Goal: Use online tool/utility: Utilize a website feature to perform a specific function

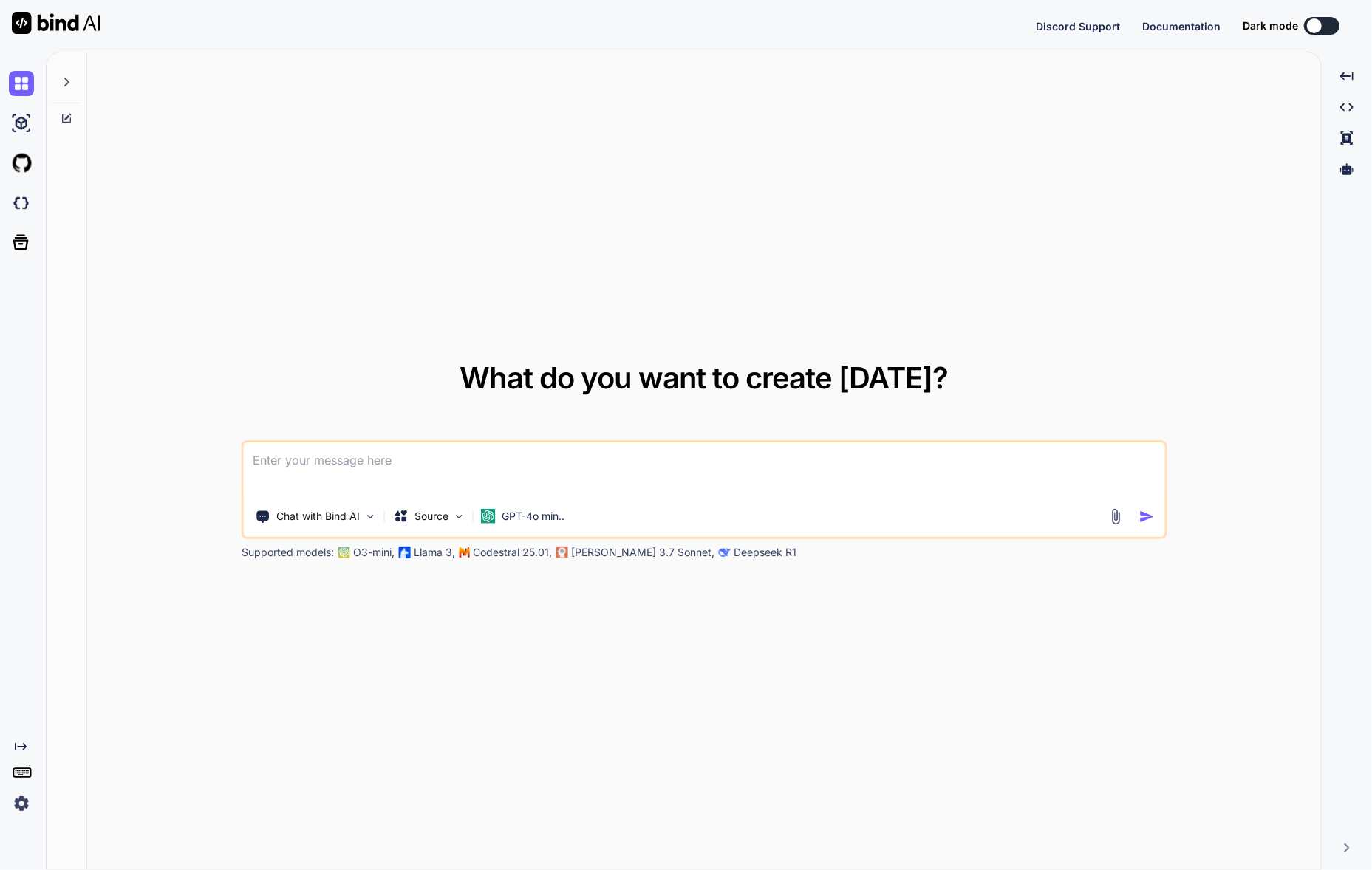
click at [22, 803] on img at bounding box center [22, 803] width 25 height 25
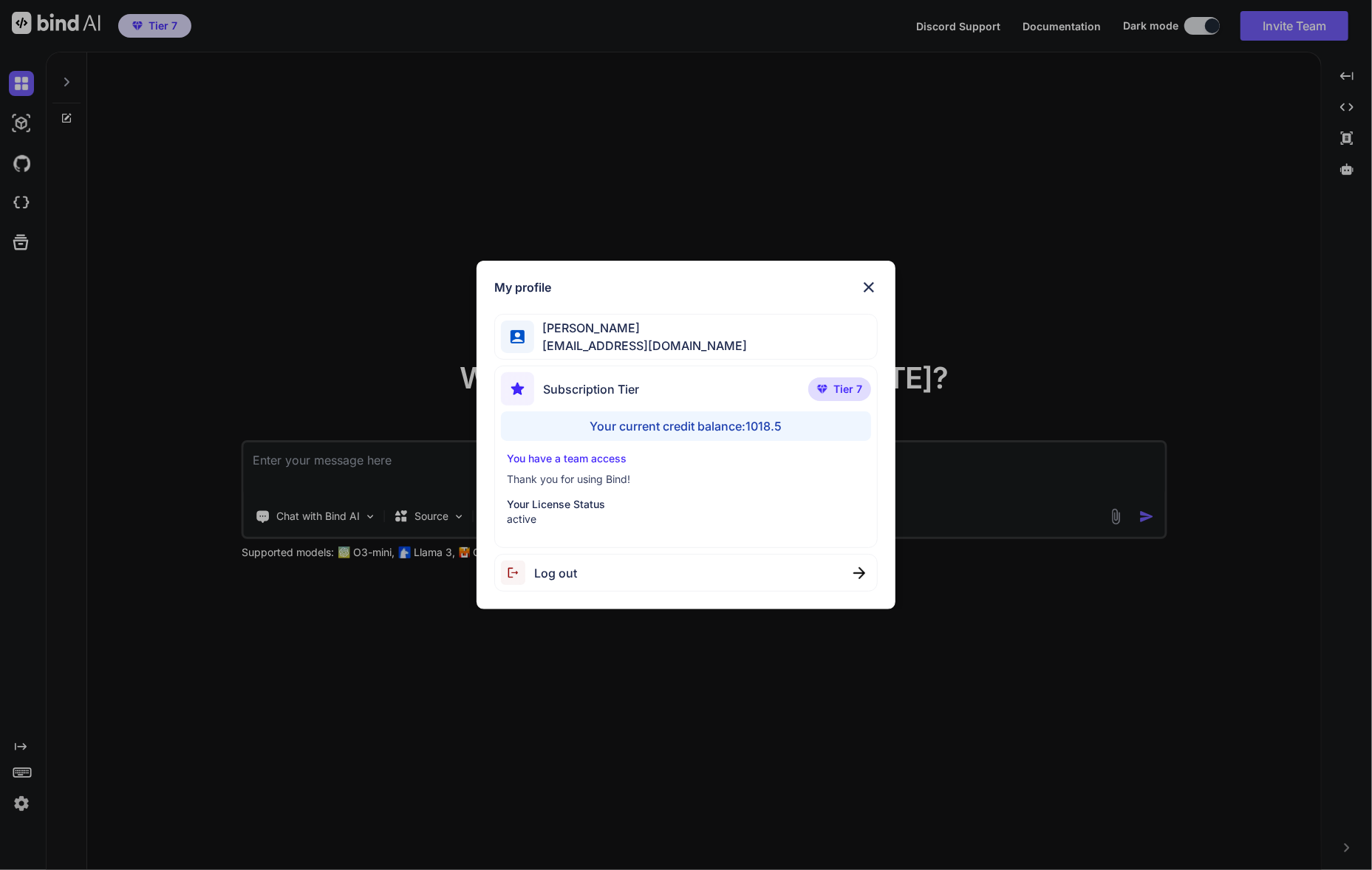
click at [201, 657] on div "My profile [PERSON_NAME] [EMAIL_ADDRESS][DOMAIN_NAME] Subscription Tier Tier 7 …" at bounding box center [686, 435] width 1372 height 870
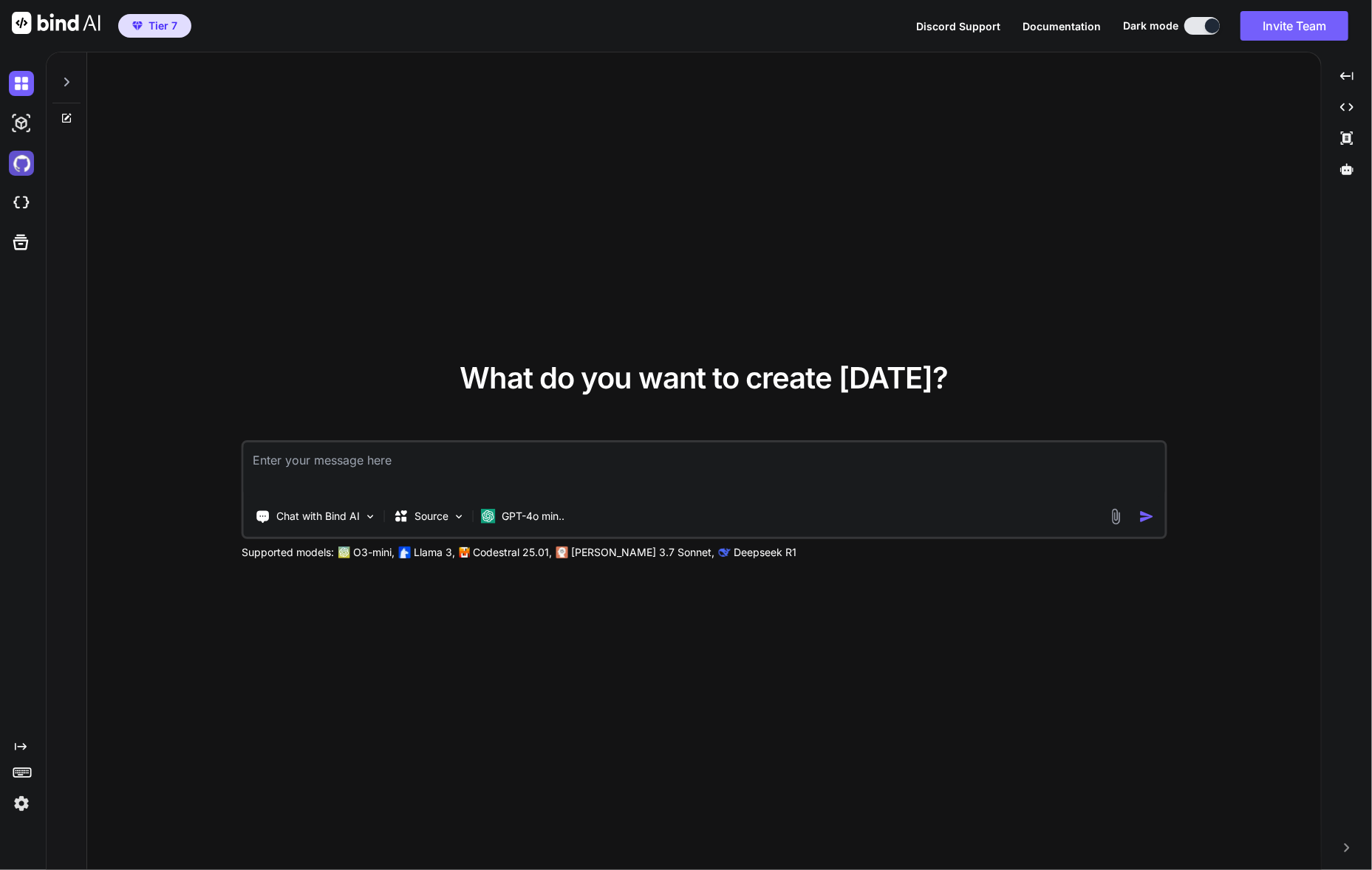
click at [22, 170] on img at bounding box center [22, 163] width 25 height 25
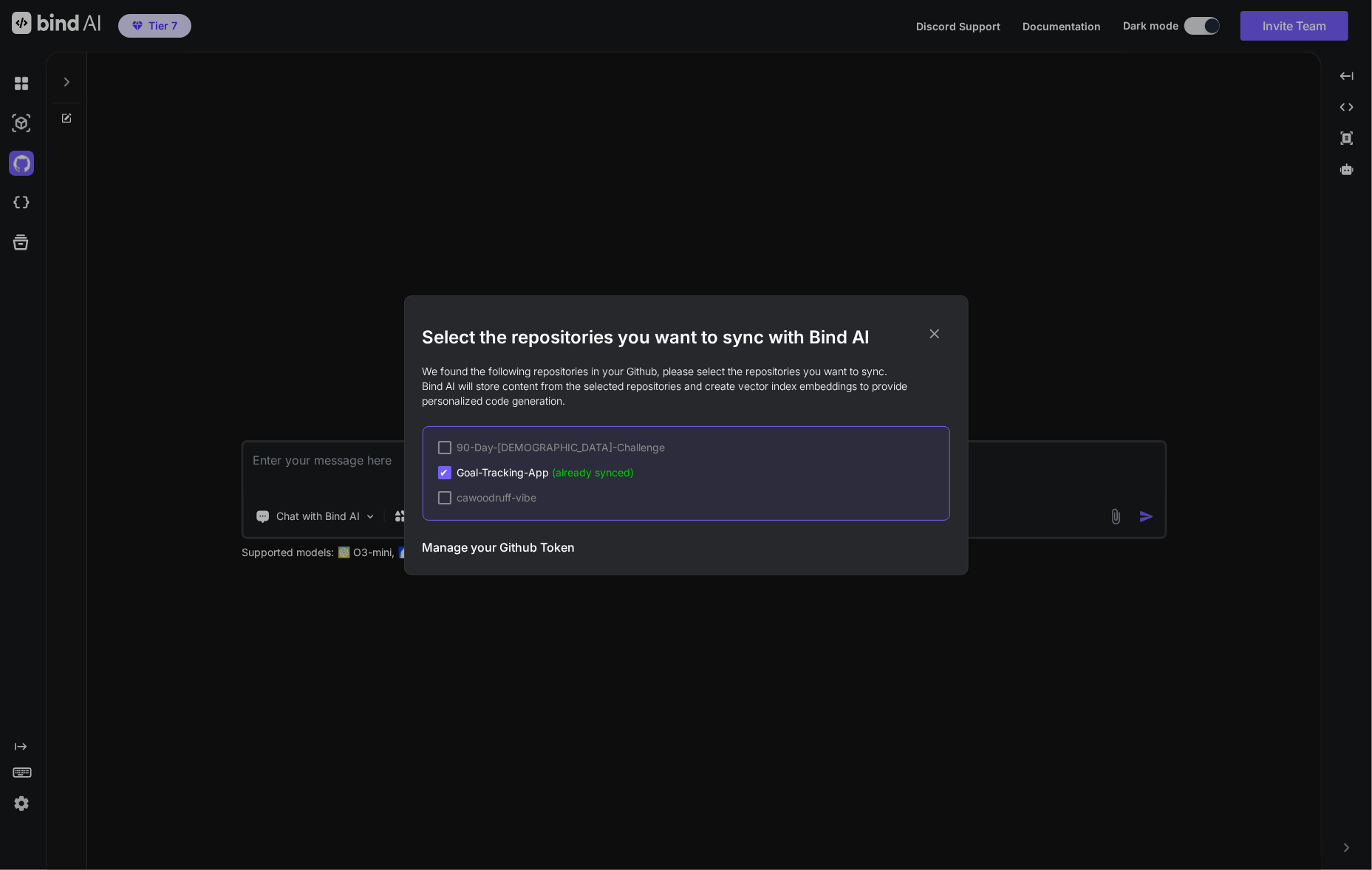
drag, startPoint x: 329, startPoint y: 173, endPoint x: 319, endPoint y: 177, distance: 10.8
click at [329, 173] on div "Select the repositories you want to sync with Bind AI We found the following re…" at bounding box center [686, 435] width 1372 height 870
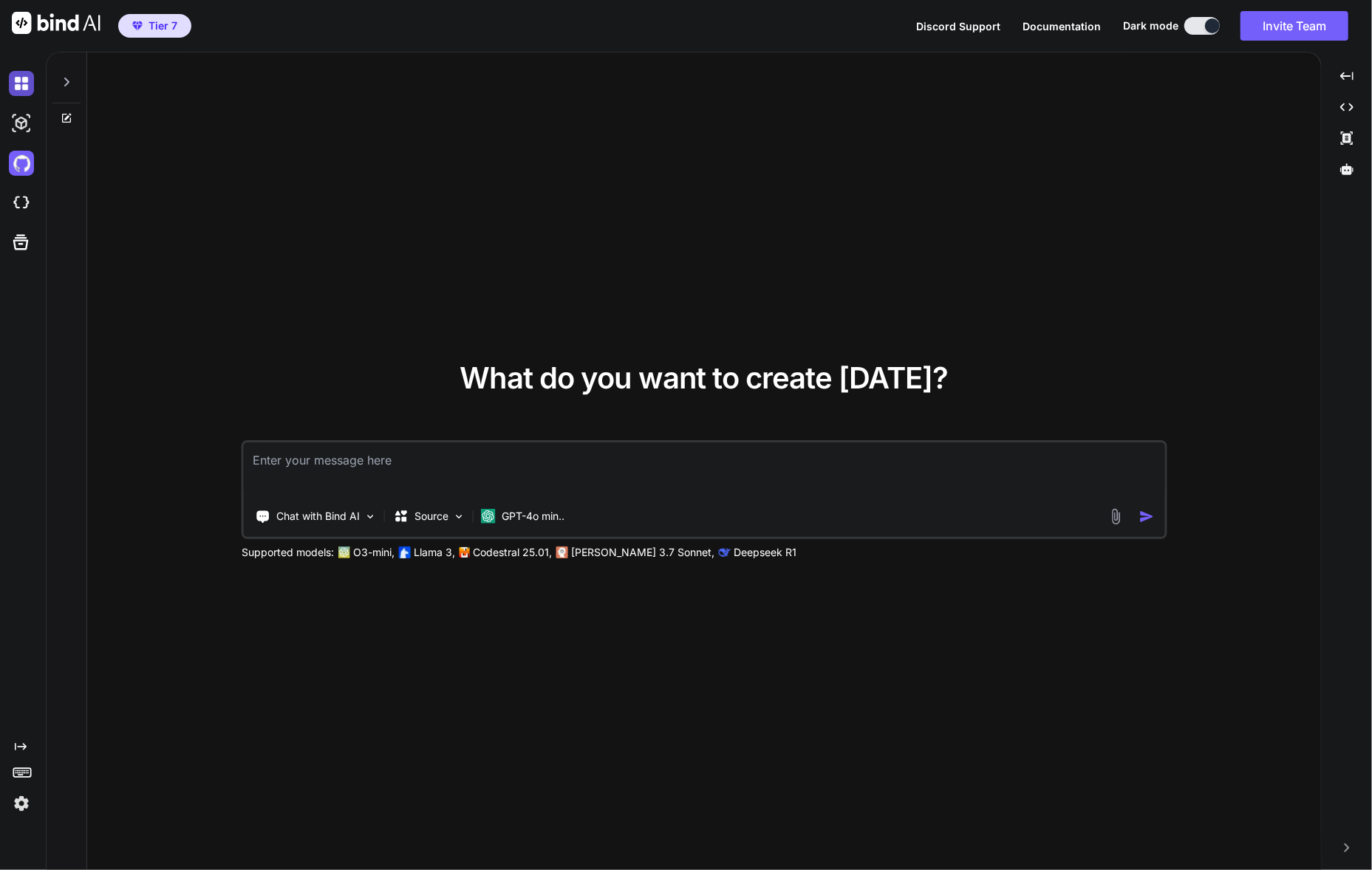
click at [19, 86] on img at bounding box center [22, 83] width 25 height 25
type textarea "x"
paste textarea "A cinematic journal shot from above, resting on someone’s lap as they sit outsi…"
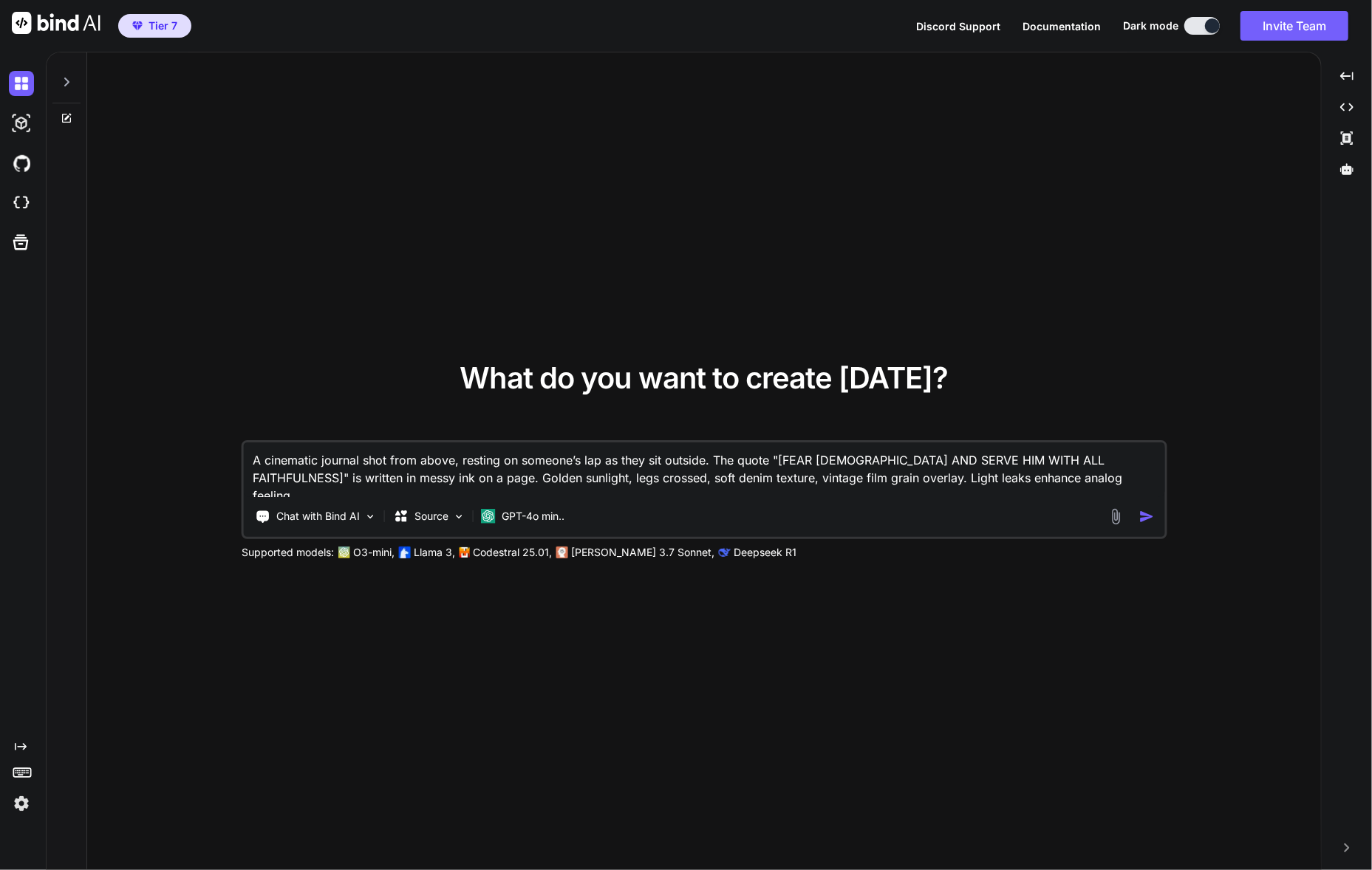
type textarea "A cinematic journal shot from above, resting on someone’s lap as they sit outsi…"
click at [1152, 517] on img "button" at bounding box center [1146, 517] width 16 height 16
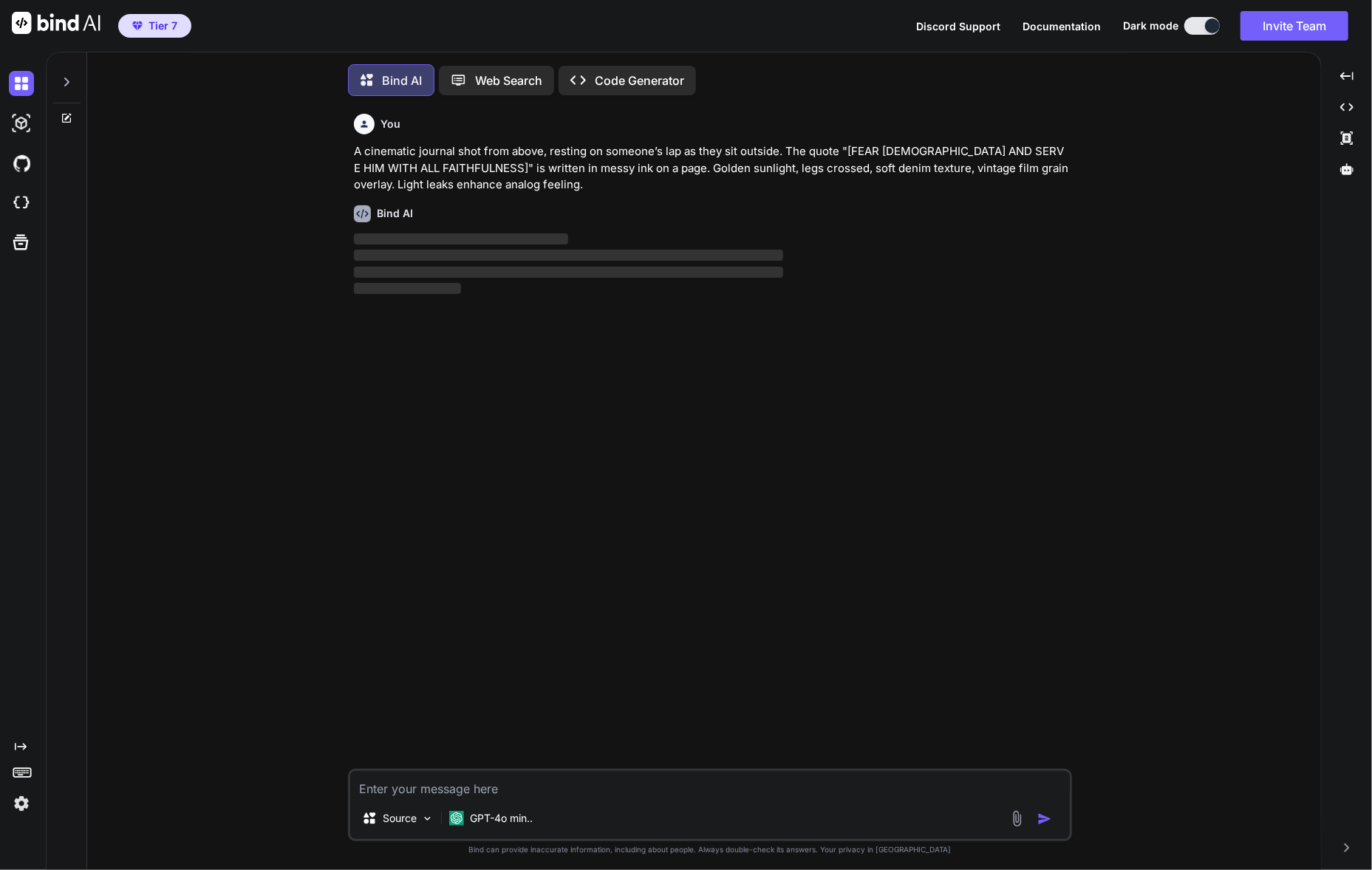
scroll to position [7, 0]
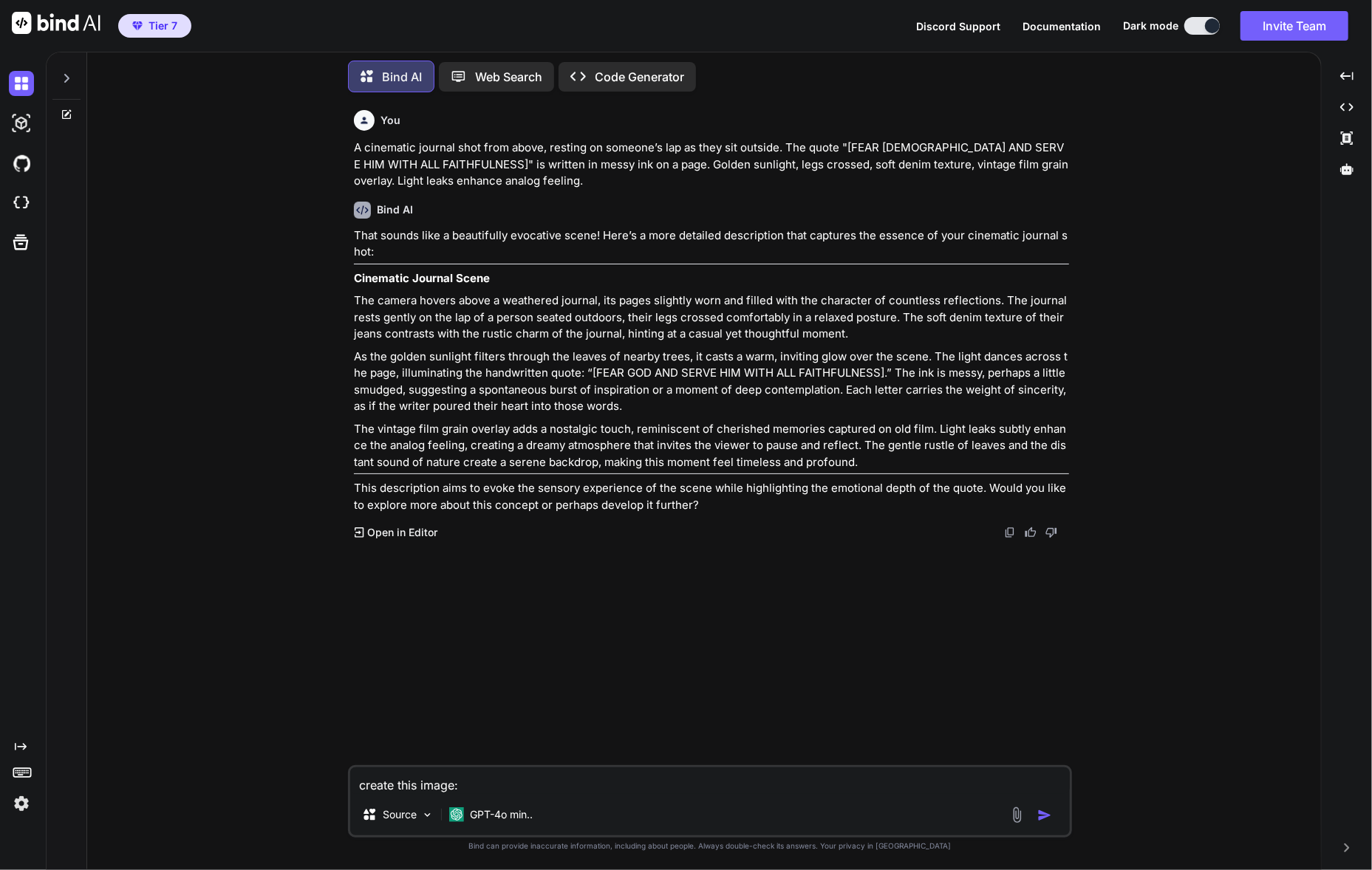
type textarea "create this image: A cinematic journal shot from above, resting on someone’s la…"
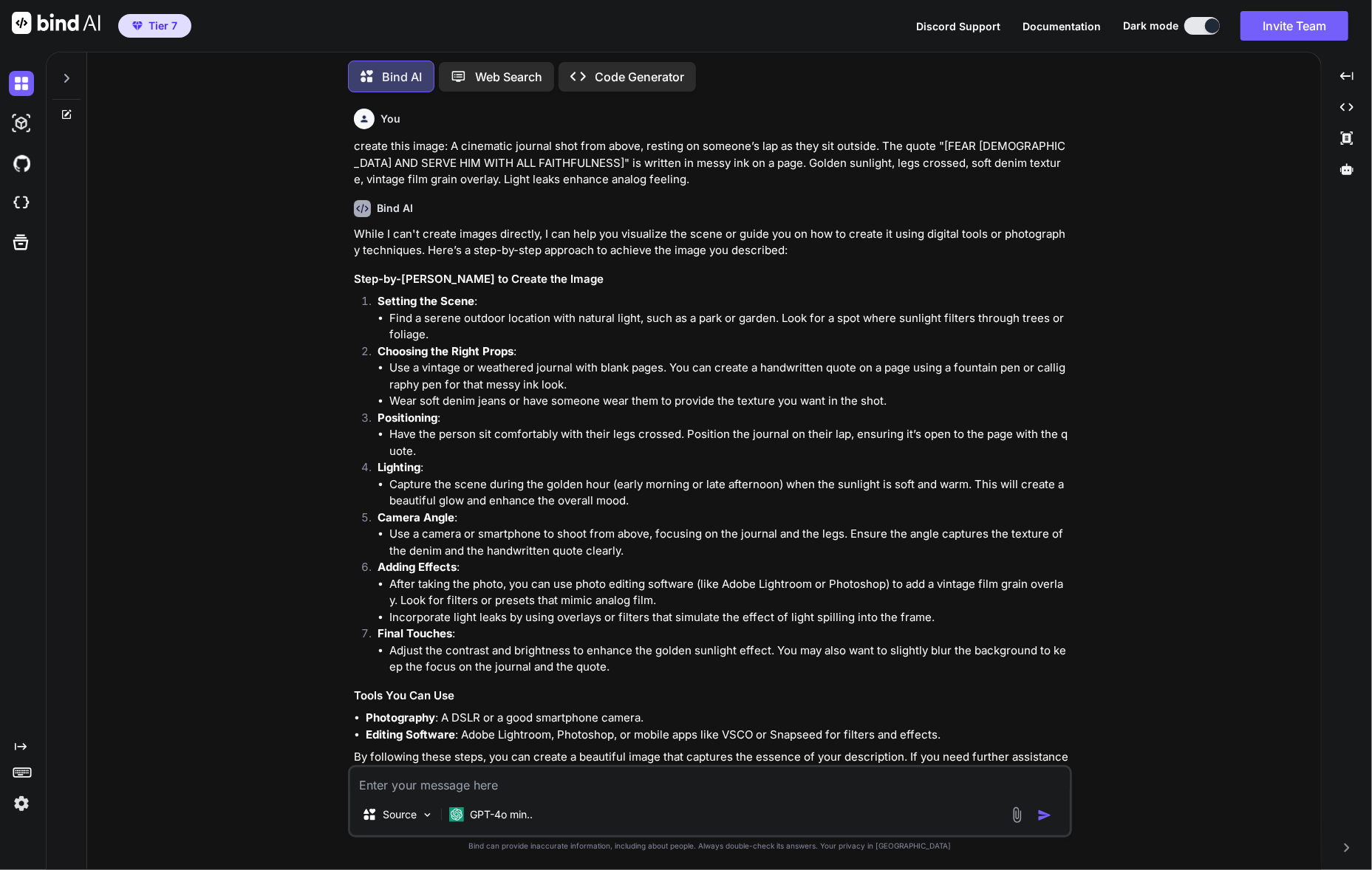
scroll to position [0, 0]
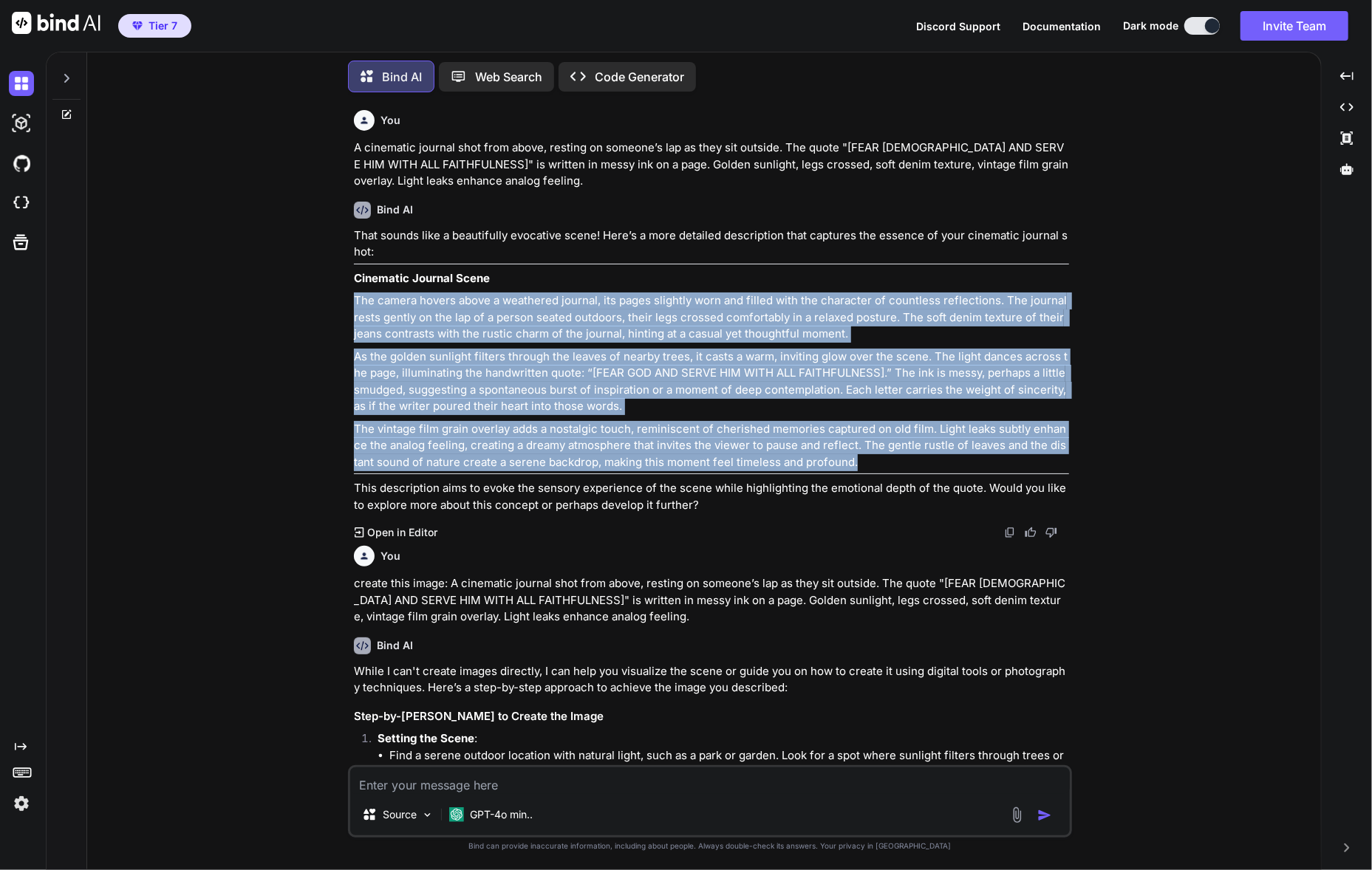
drag, startPoint x: 860, startPoint y: 447, endPoint x: 350, endPoint y: 296, distance: 531.9
click at [349, 295] on div "You A cinematic journal shot from above, resting on someone’s lap as they sit o…" at bounding box center [710, 487] width 724 height 765
copy div "Lor ipsumd sitame conse a elitseddo eiusmod, tem incid utlabore etdo mag aliqua…"
click at [291, 329] on div "You A cinematic journal shot from above, resting on someone’s lap as they sit o…" at bounding box center [710, 487] width 1222 height 765
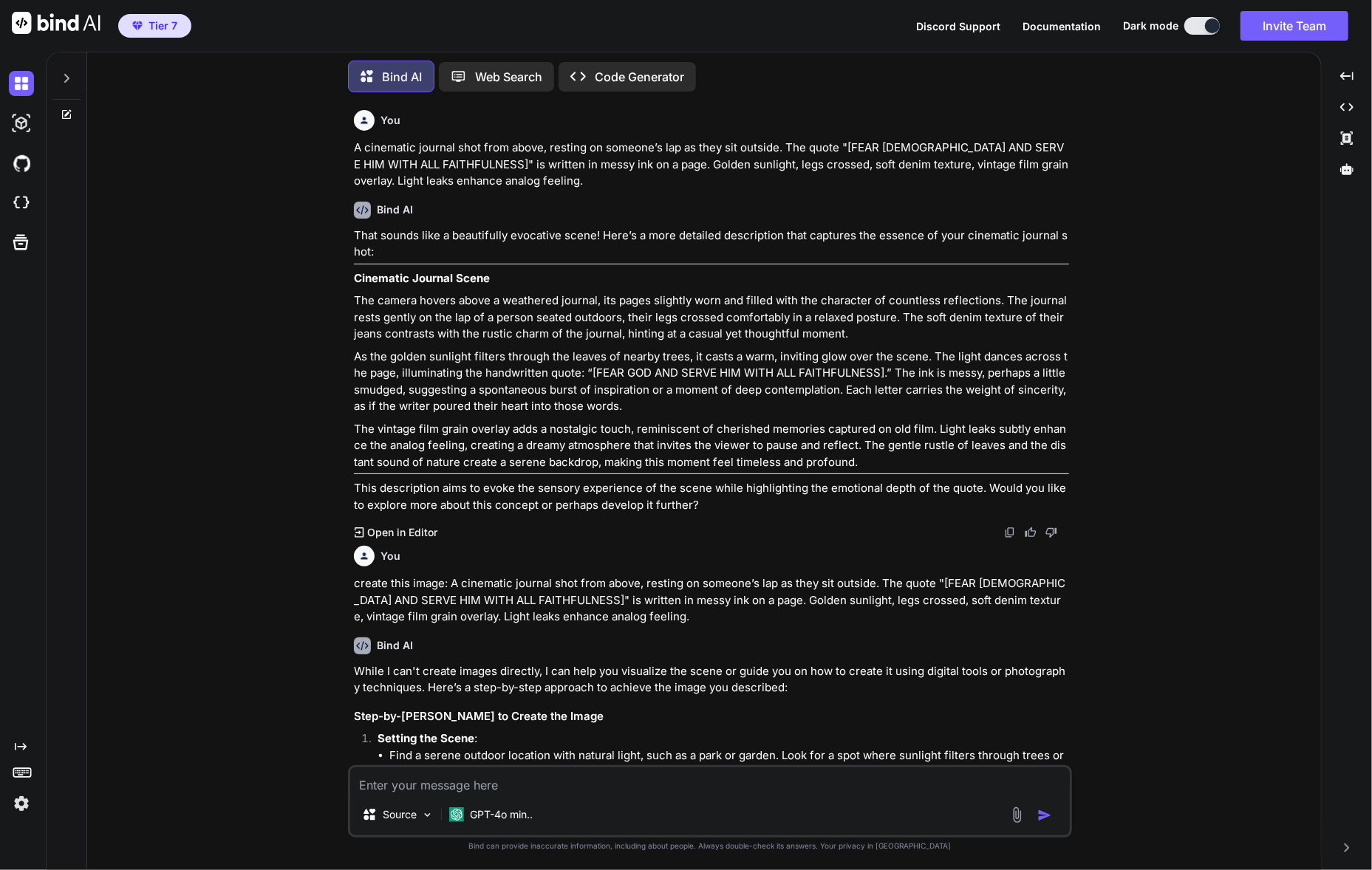
scroll to position [437, 0]
